Goal: Obtain resource: Download file/media

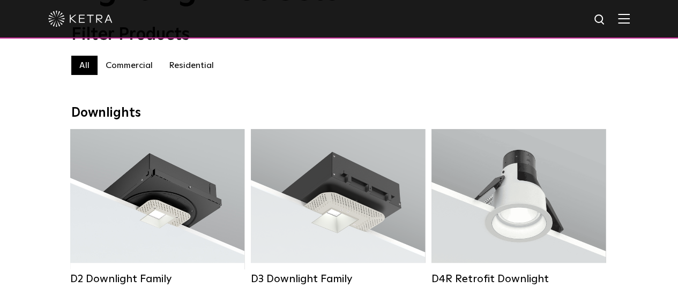
click at [124, 80] on div "All All Commercial Residential" at bounding box center [339, 71] width 536 height 30
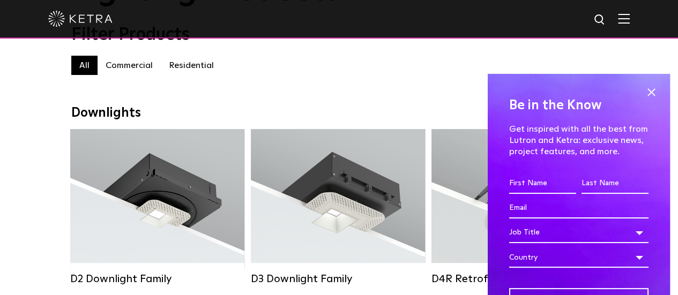
click at [128, 72] on label "Commercial" at bounding box center [129, 65] width 63 height 19
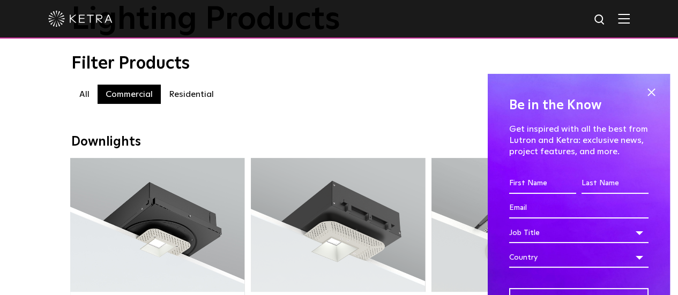
scroll to position [54, 0]
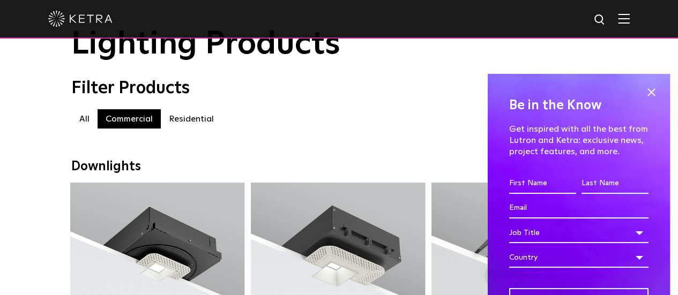
click at [423, 98] on div "Filter Products" at bounding box center [339, 88] width 536 height 20
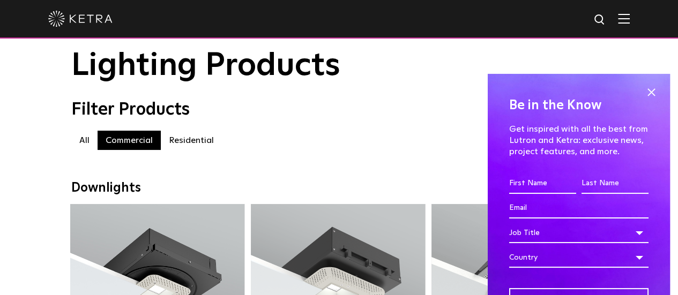
scroll to position [0, 0]
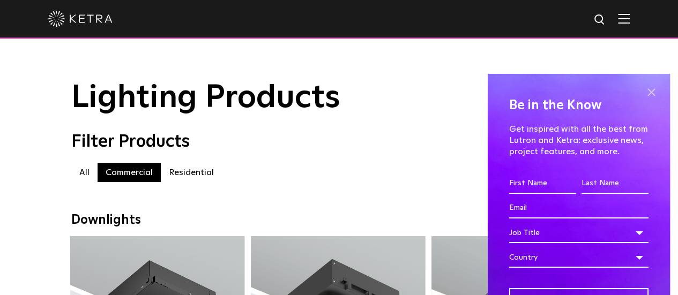
click at [645, 95] on span at bounding box center [651, 93] width 16 height 16
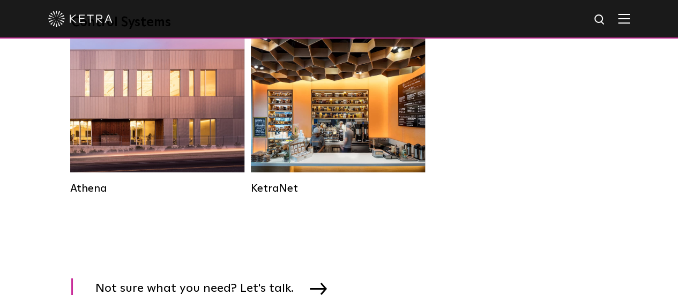
scroll to position [1662, 0]
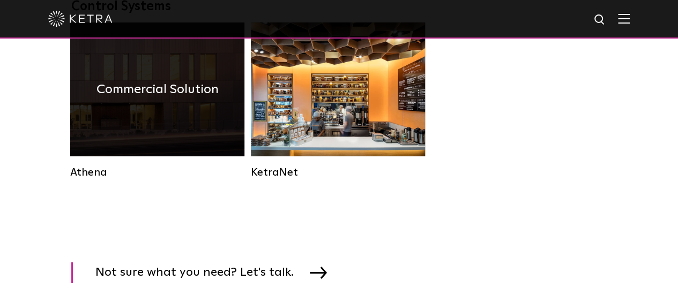
click at [199, 131] on div "Commercial Solution" at bounding box center [157, 90] width 174 height 134
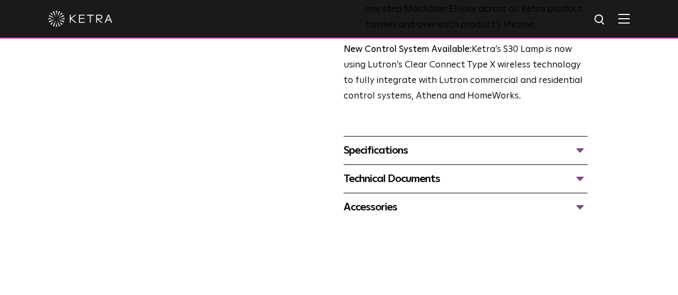
scroll to position [375, 0]
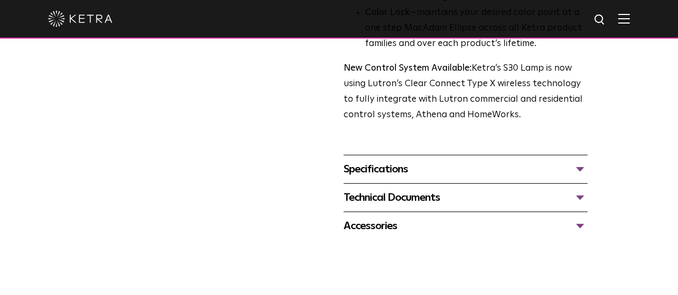
click at [429, 161] on div "Specifications" at bounding box center [466, 169] width 244 height 17
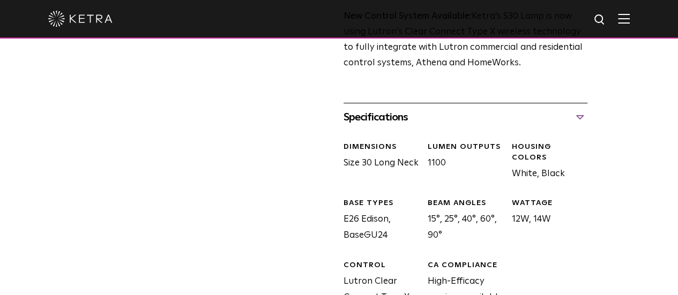
scroll to position [429, 0]
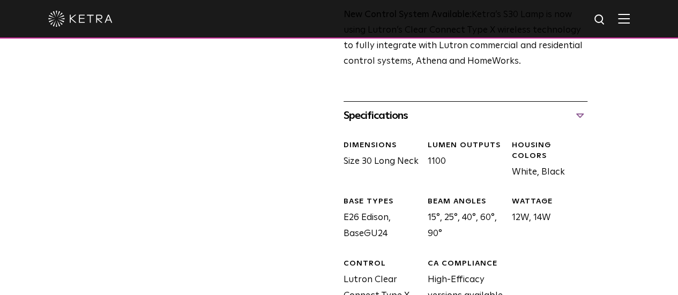
click at [433, 101] on div "Specifications DIMENSIONS Size 30 Long Neck LUMEN OUTPUTS 1100 HOUSING COLORS W…" at bounding box center [466, 219] width 244 height 236
click at [425, 107] on div "Specifications" at bounding box center [466, 115] width 244 height 17
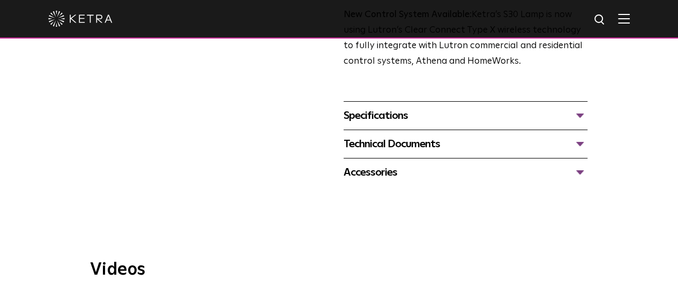
click at [414, 136] on div "Technical Documents" at bounding box center [466, 144] width 244 height 17
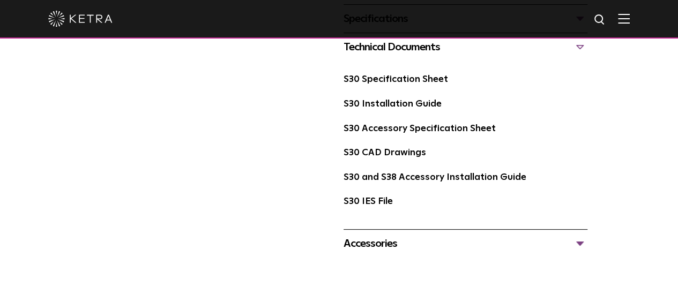
scroll to position [536, 0]
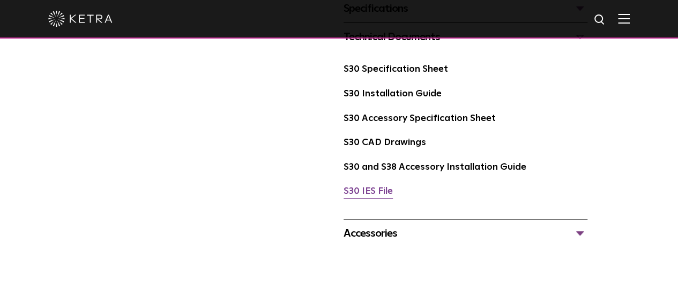
click at [380, 187] on link "S30 IES File" at bounding box center [368, 191] width 49 height 9
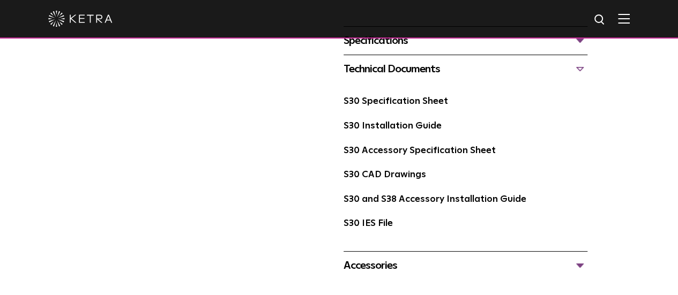
scroll to position [482, 0]
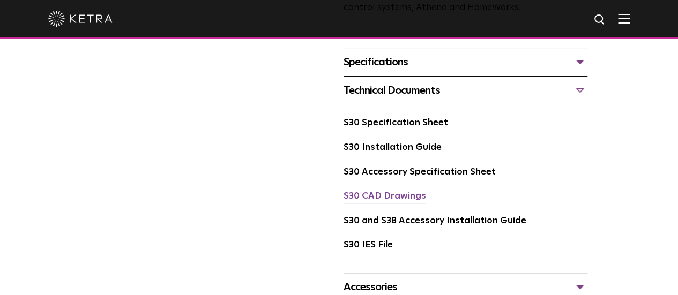
drag, startPoint x: 401, startPoint y: 163, endPoint x: 362, endPoint y: 165, distance: 38.7
click at [362, 189] on div "S30 CAD Drawings" at bounding box center [466, 201] width 244 height 25
copy link "CAD Drawings"
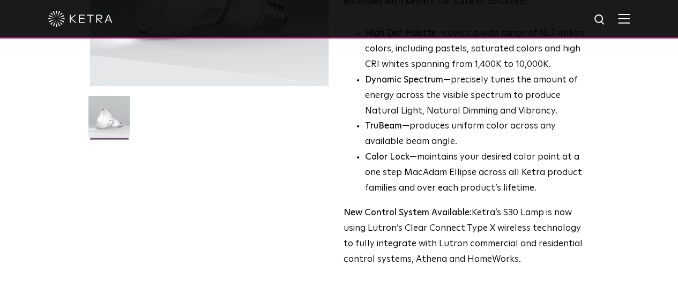
scroll to position [214, 0]
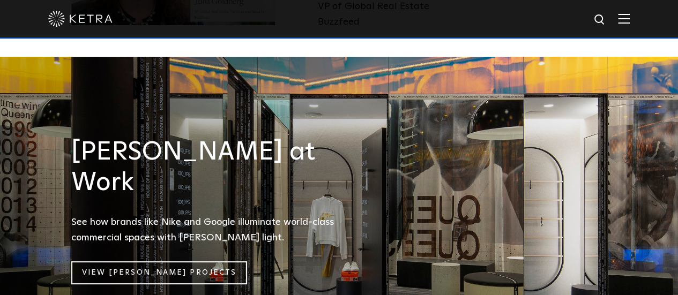
scroll to position [1394, 0]
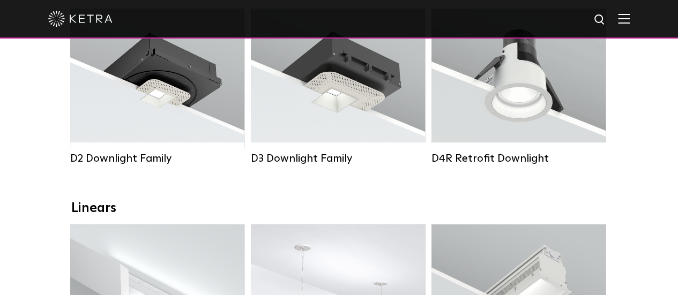
scroll to position [67, 0]
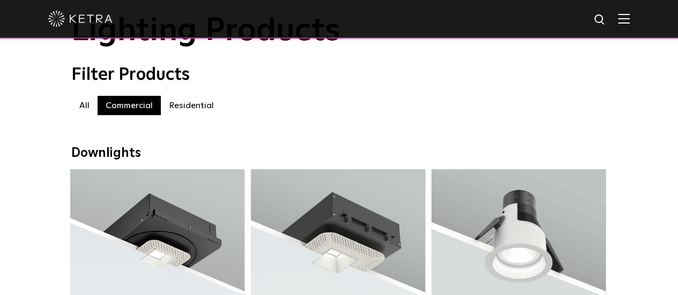
drag, startPoint x: 332, startPoint y: 225, endPoint x: 405, endPoint y: 101, distance: 143.4
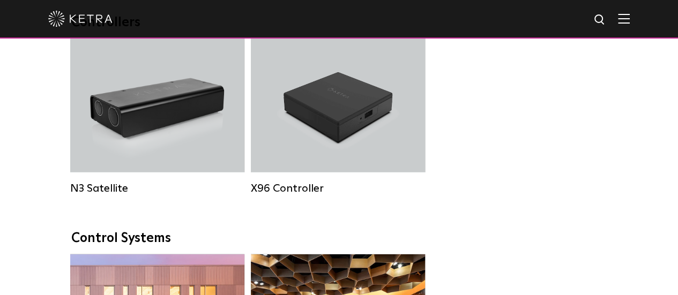
scroll to position [1621, 0]
